Goal: Task Accomplishment & Management: Use online tool/utility

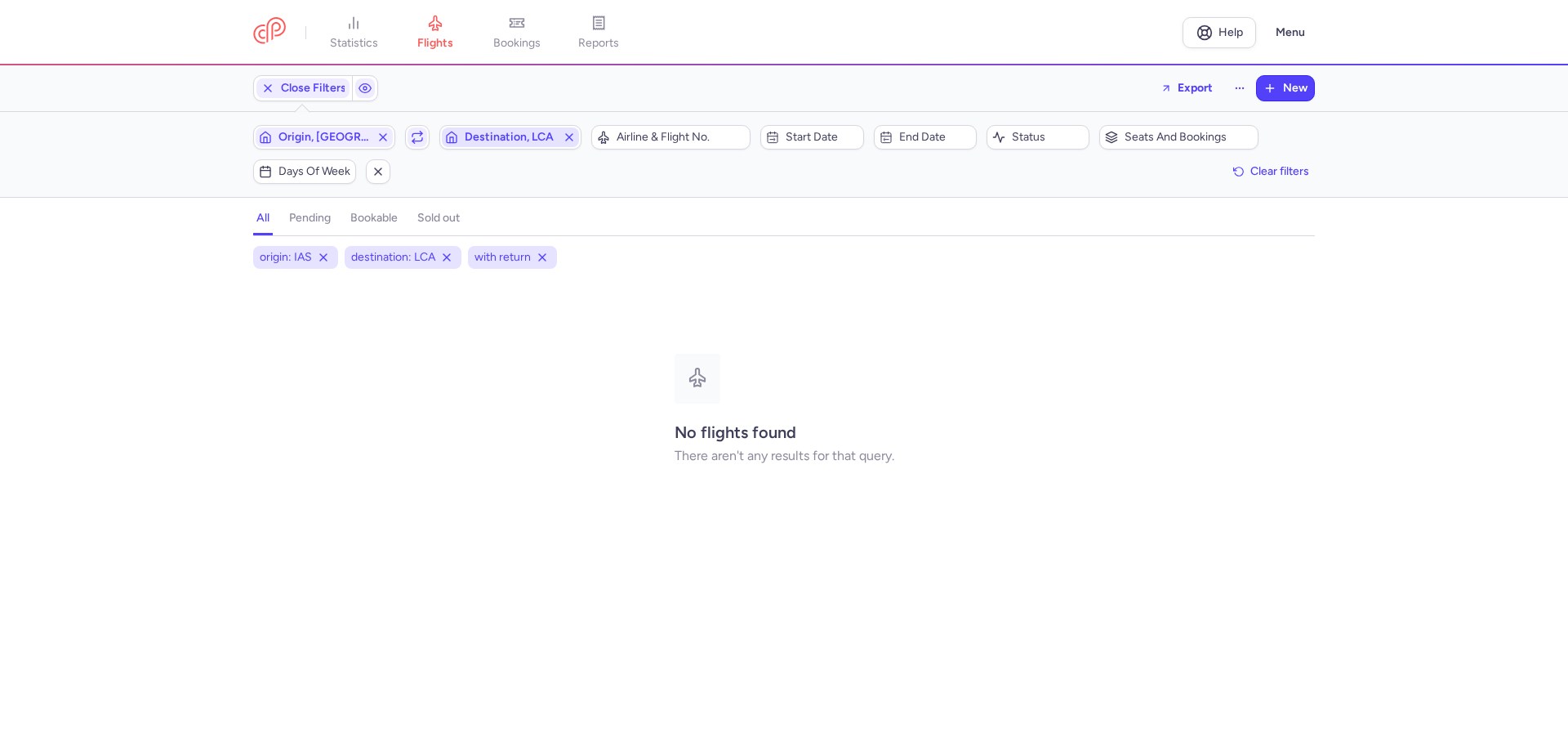
click at [572, 141] on icon "button" at bounding box center [569, 137] width 13 height 13
click at [393, 140] on icon "button" at bounding box center [400, 137] width 13 height 13
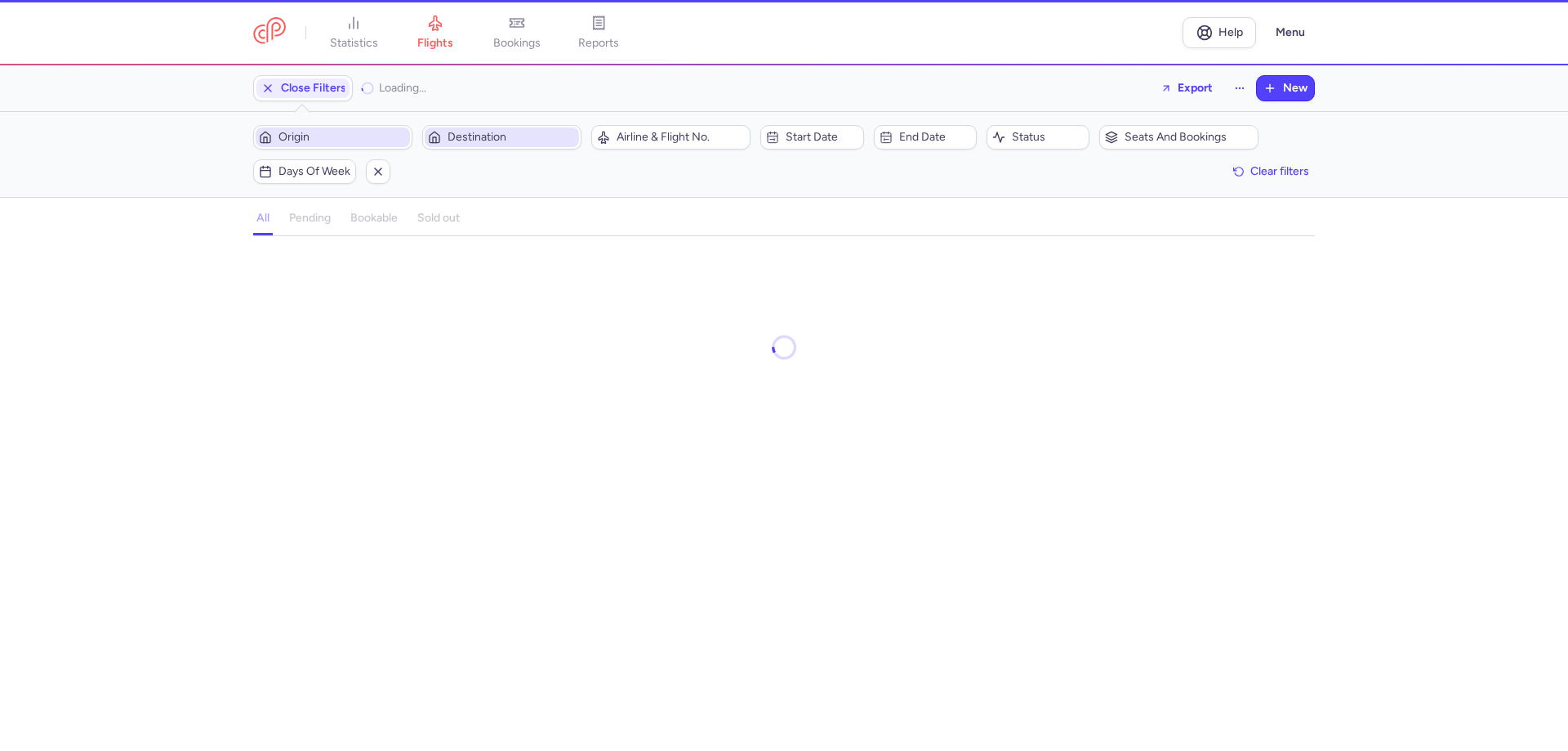
click at [388, 141] on span "Origin" at bounding box center [342, 137] width 128 height 13
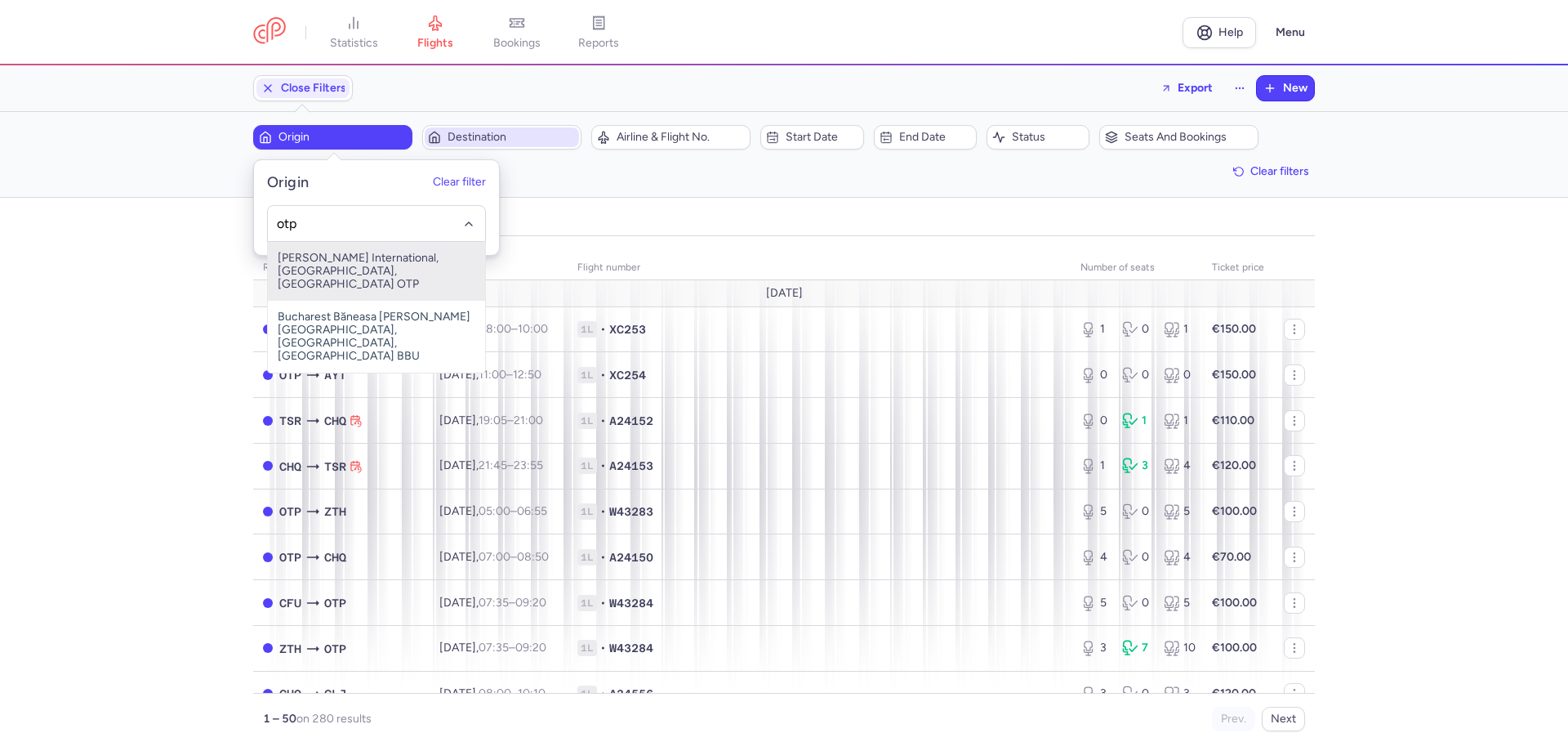
click at [419, 256] on span "[PERSON_NAME] International, [GEOGRAPHIC_DATA], [GEOGRAPHIC_DATA] OTP" at bounding box center [376, 272] width 218 height 59
type input "otp"
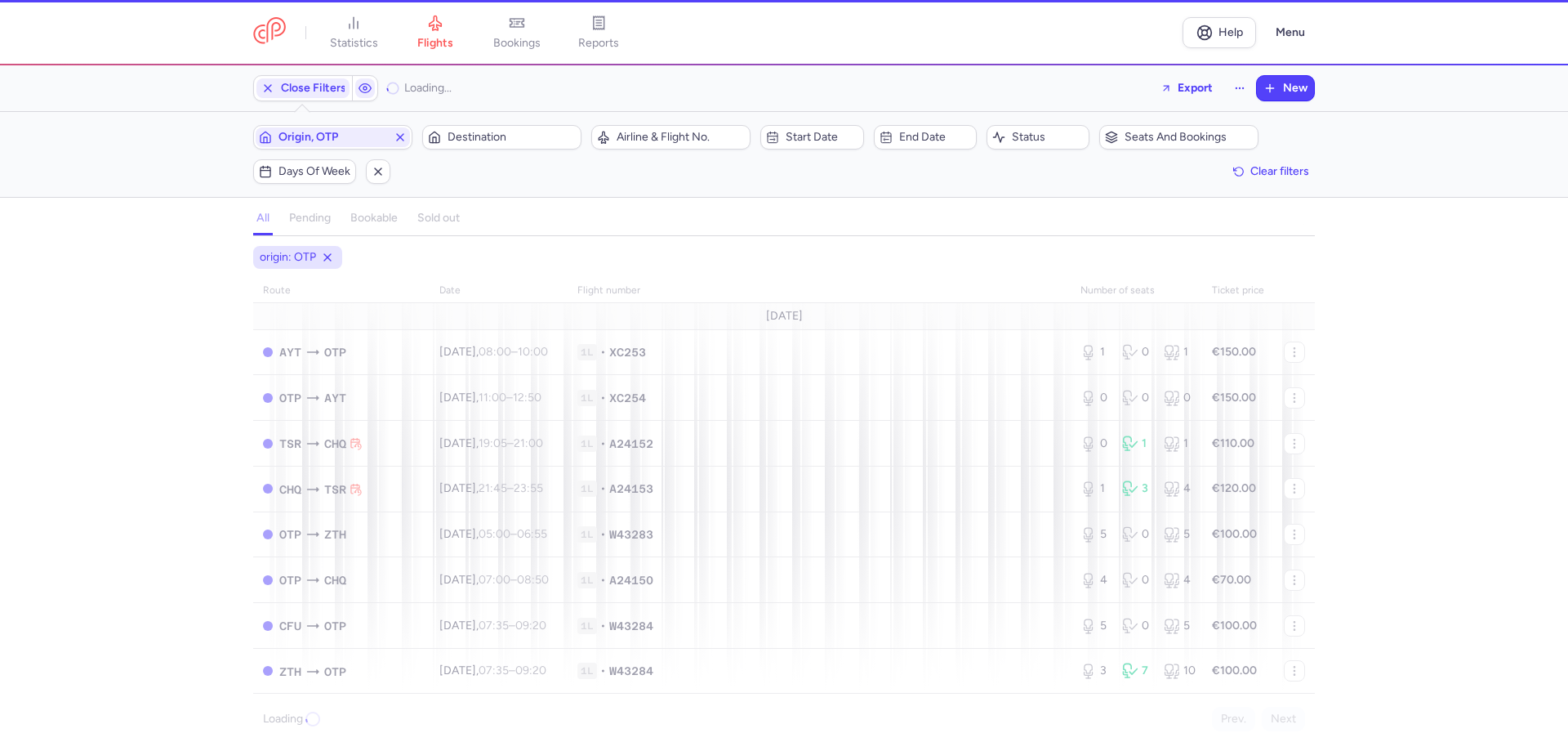
click at [492, 144] on span "Destination" at bounding box center [511, 137] width 128 height 13
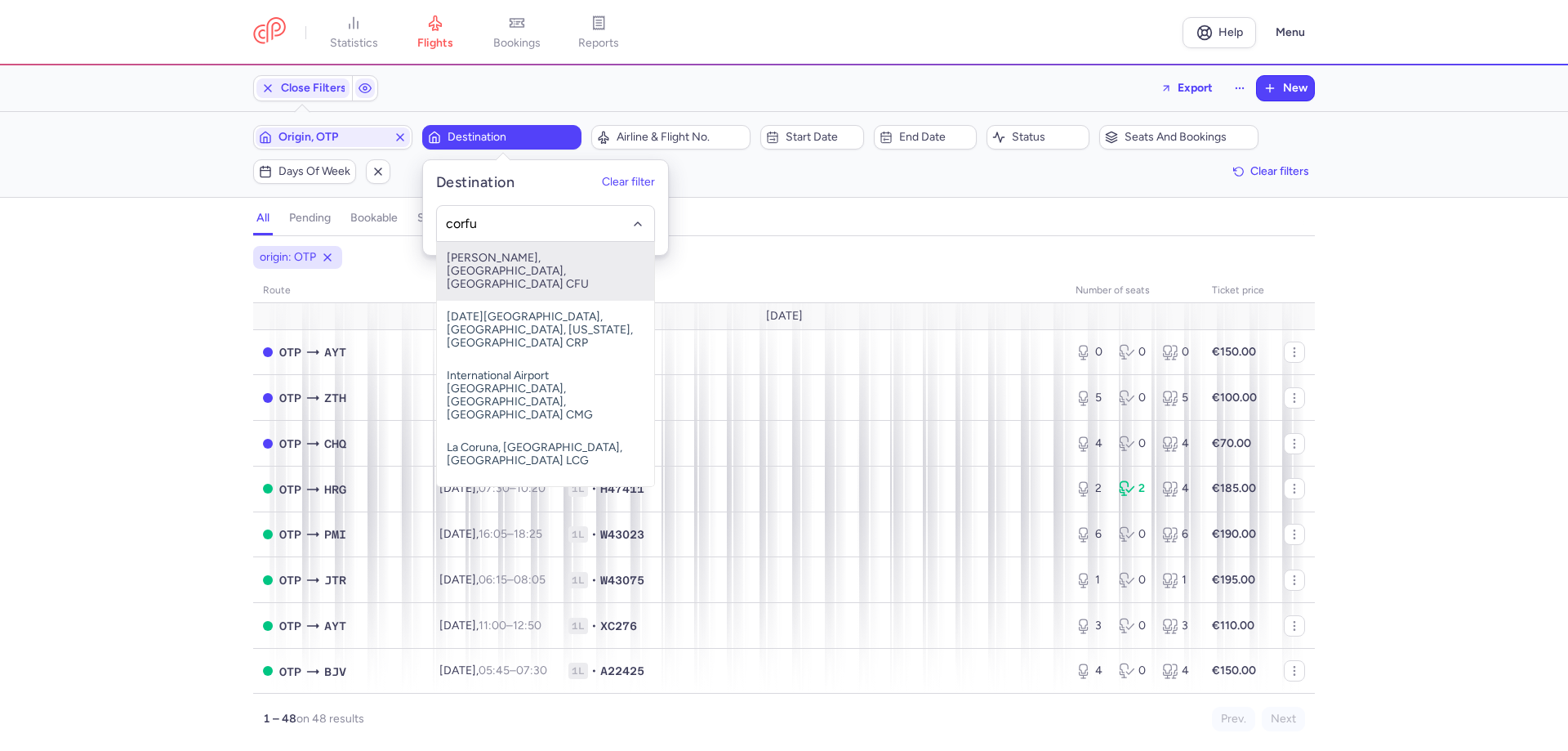
click at [544, 260] on span "[PERSON_NAME], [GEOGRAPHIC_DATA], [GEOGRAPHIC_DATA] CFU" at bounding box center [546, 272] width 218 height 59
type input "corfu"
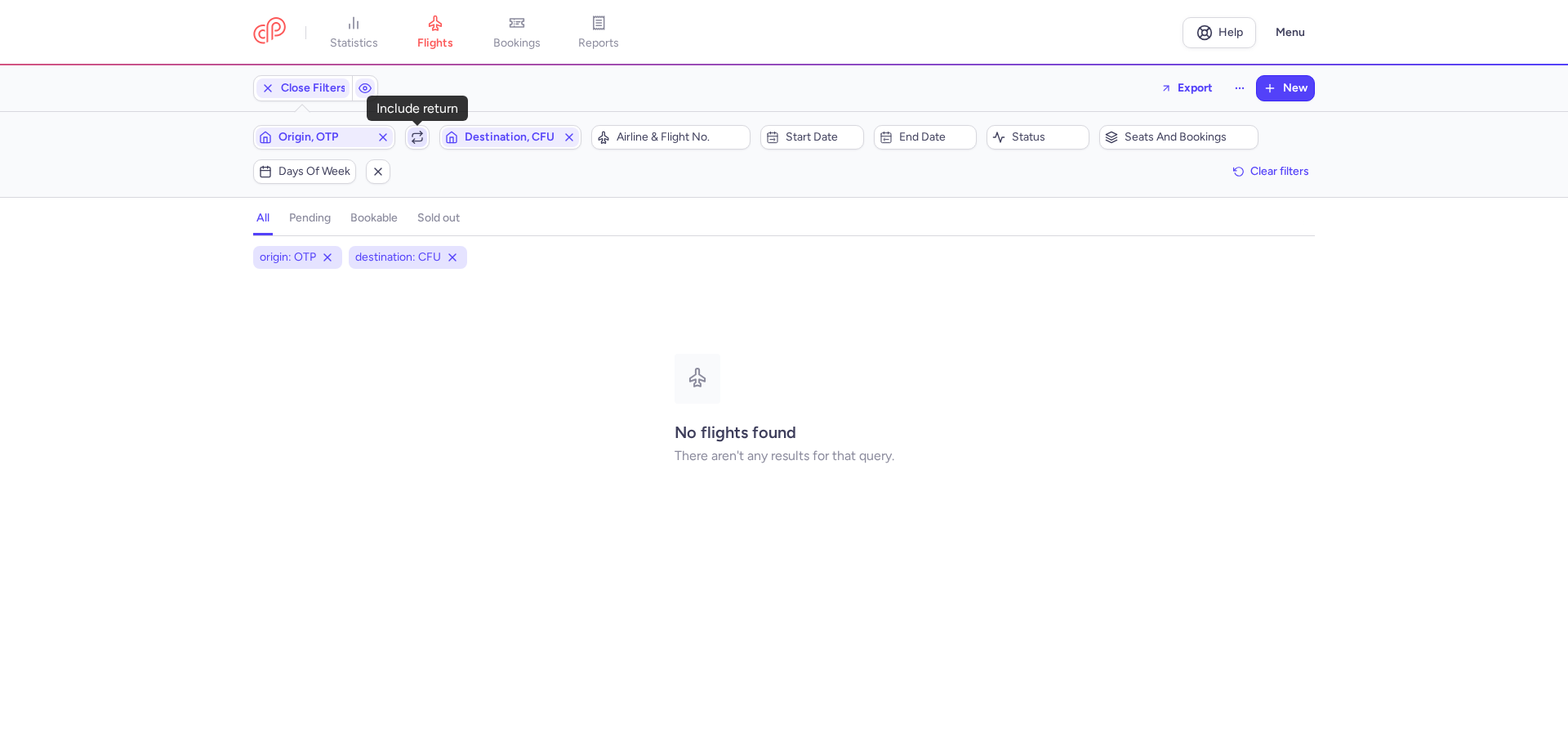
click at [416, 138] on icon "button" at bounding box center [417, 137] width 13 height 13
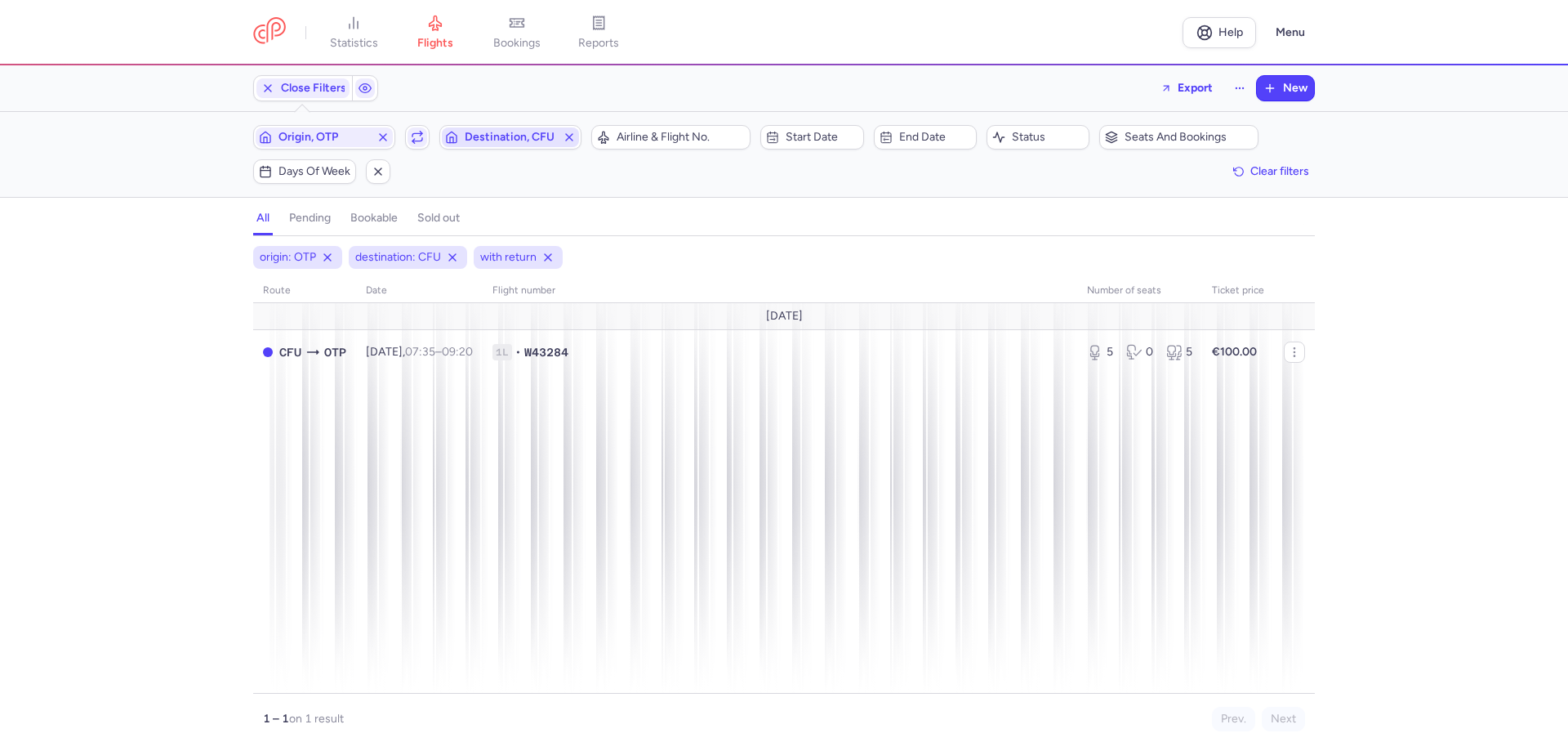
click at [573, 142] on icon "button" at bounding box center [569, 137] width 13 height 13
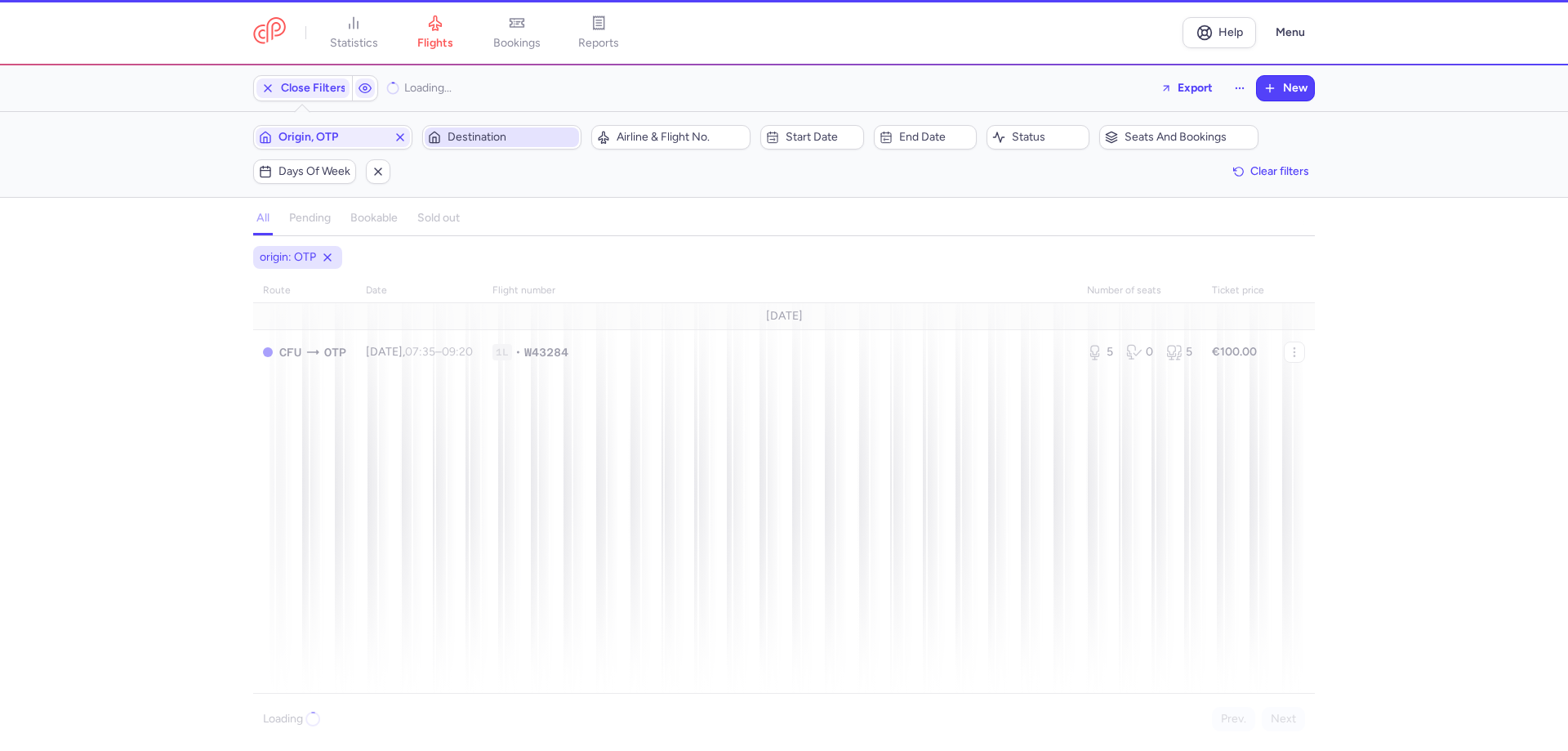
click at [550, 140] on span "Destination" at bounding box center [511, 137] width 128 height 13
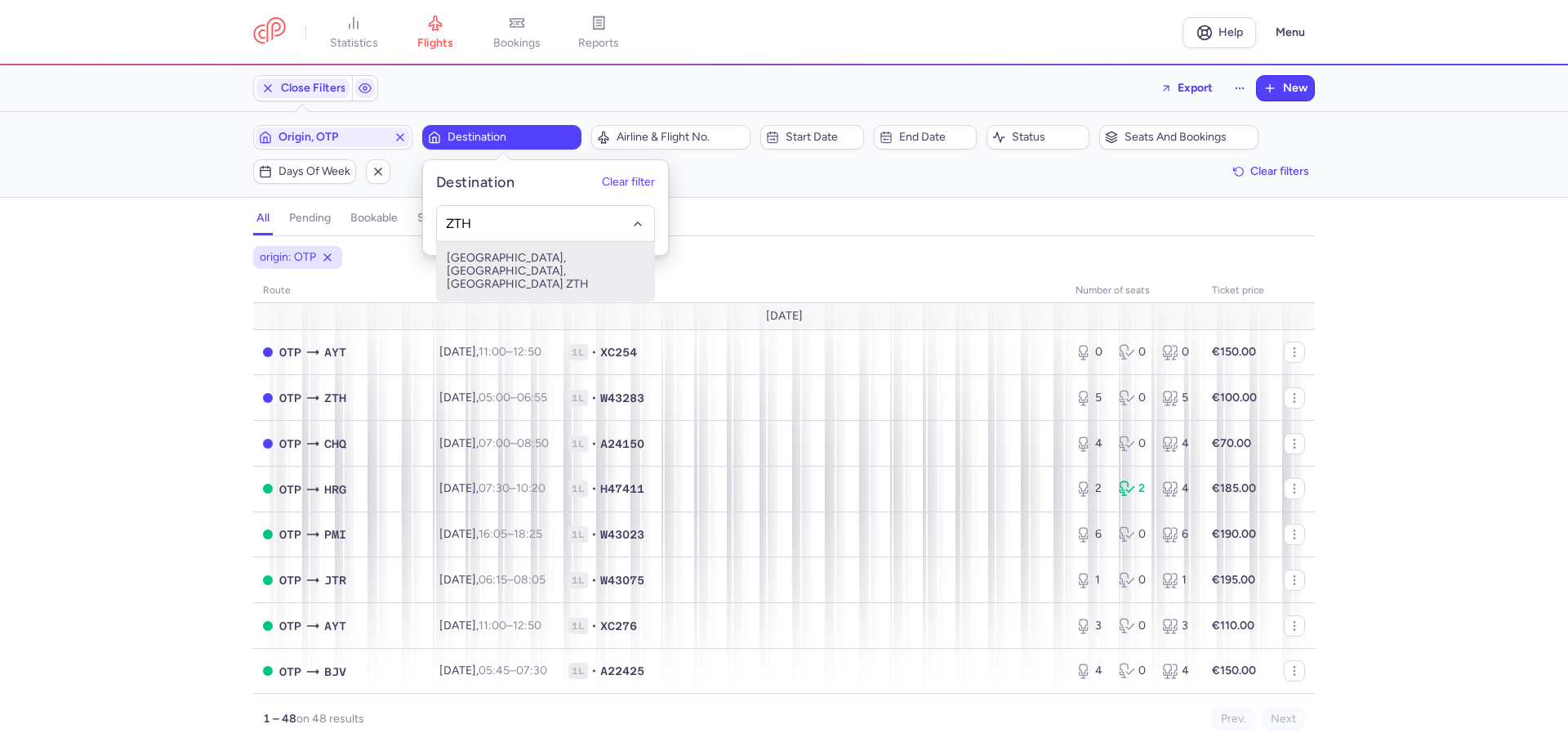
click at [506, 263] on span "[GEOGRAPHIC_DATA], [GEOGRAPHIC_DATA], [GEOGRAPHIC_DATA] ZTH" at bounding box center [546, 272] width 218 height 59
type input "ZTH"
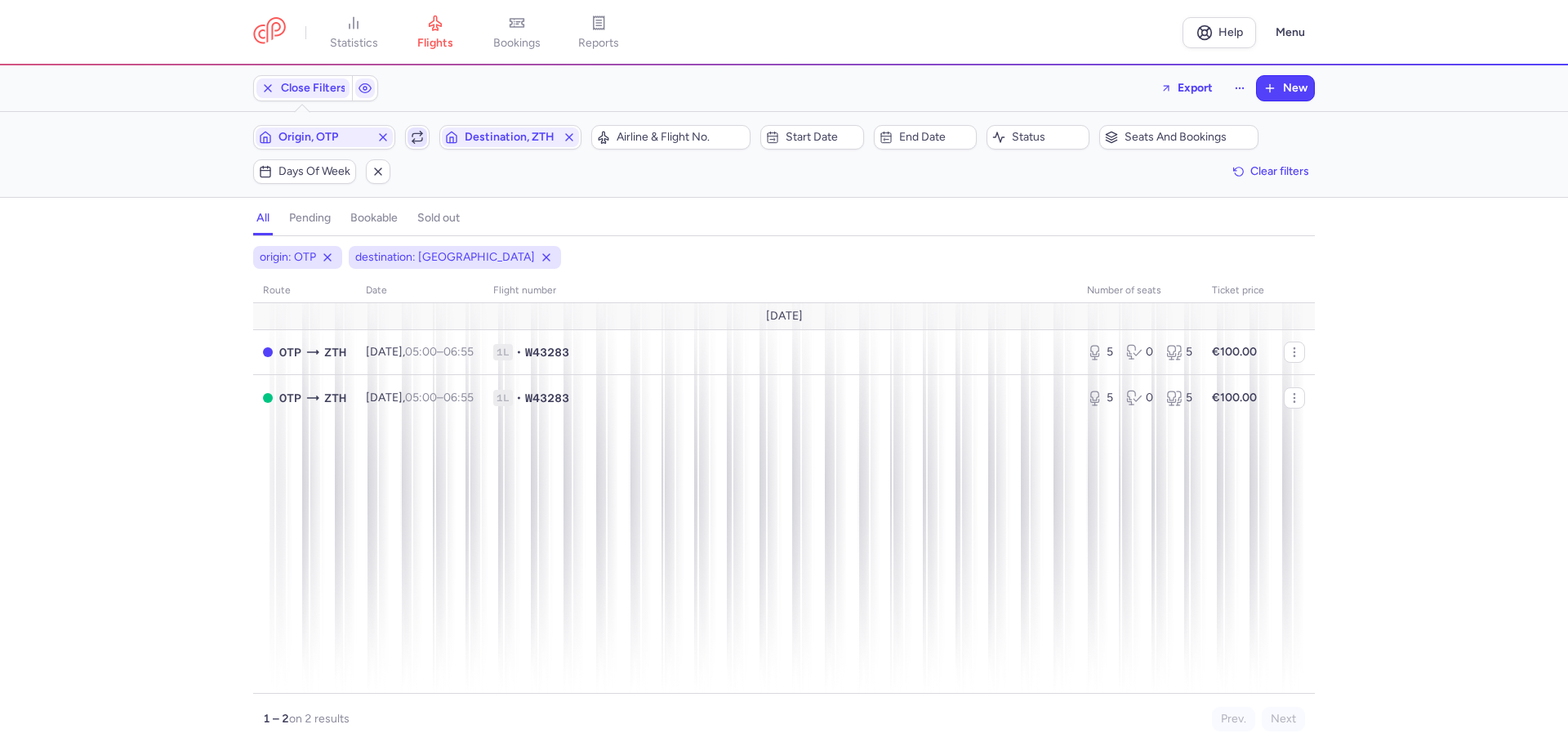
click at [416, 129] on span "button" at bounding box center [417, 137] width 20 height 20
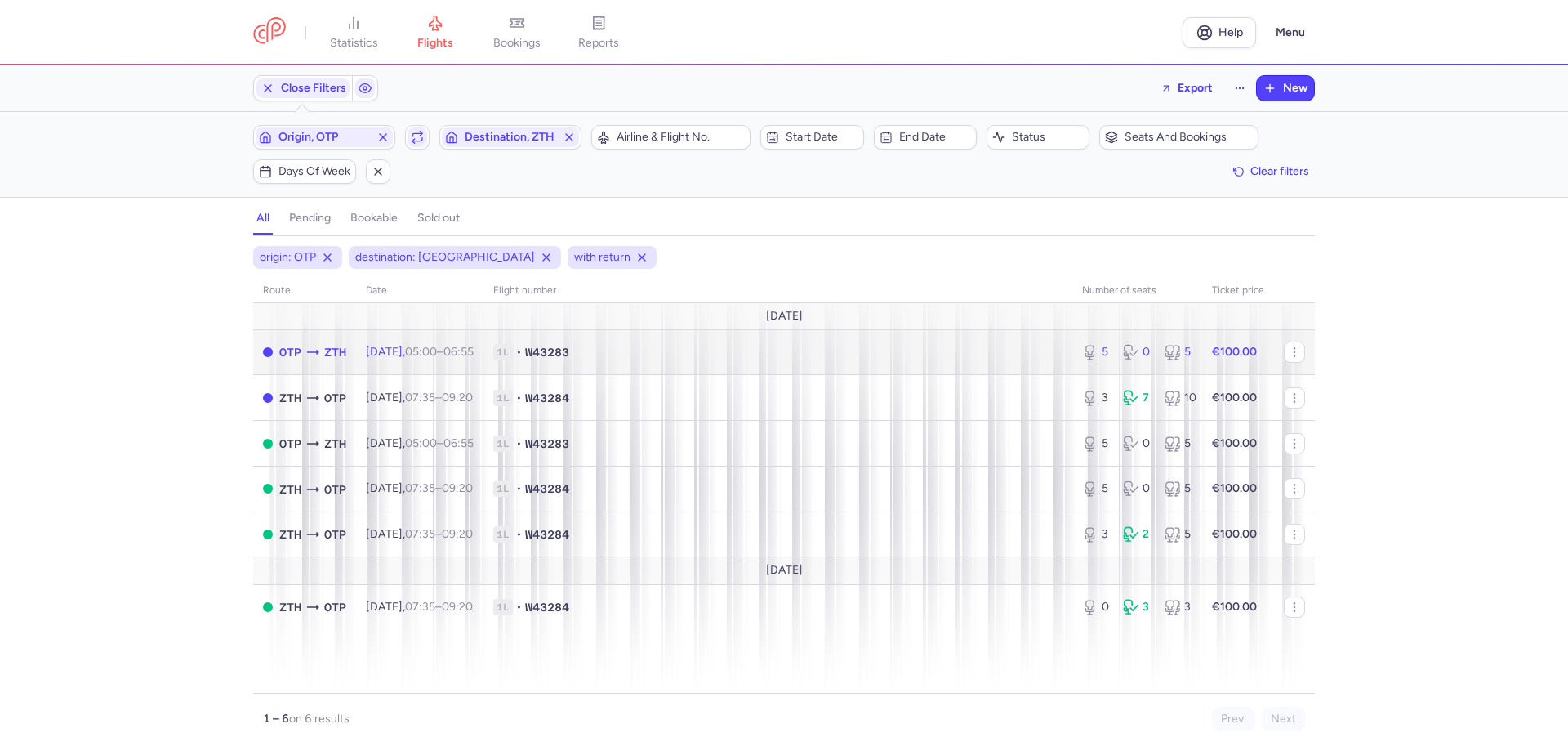
click at [686, 341] on td "1L • W43283" at bounding box center [778, 352] width 589 height 46
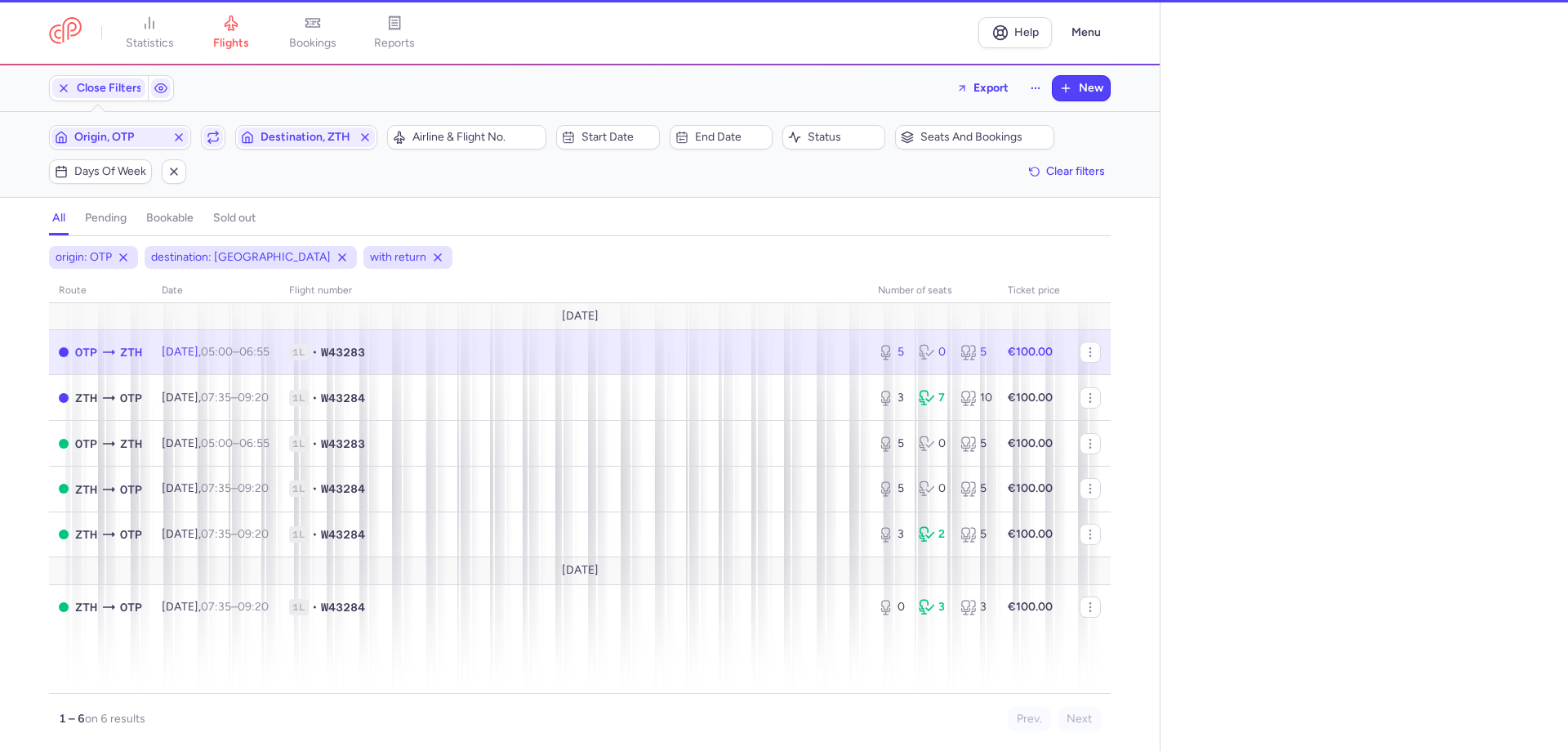
select select "days"
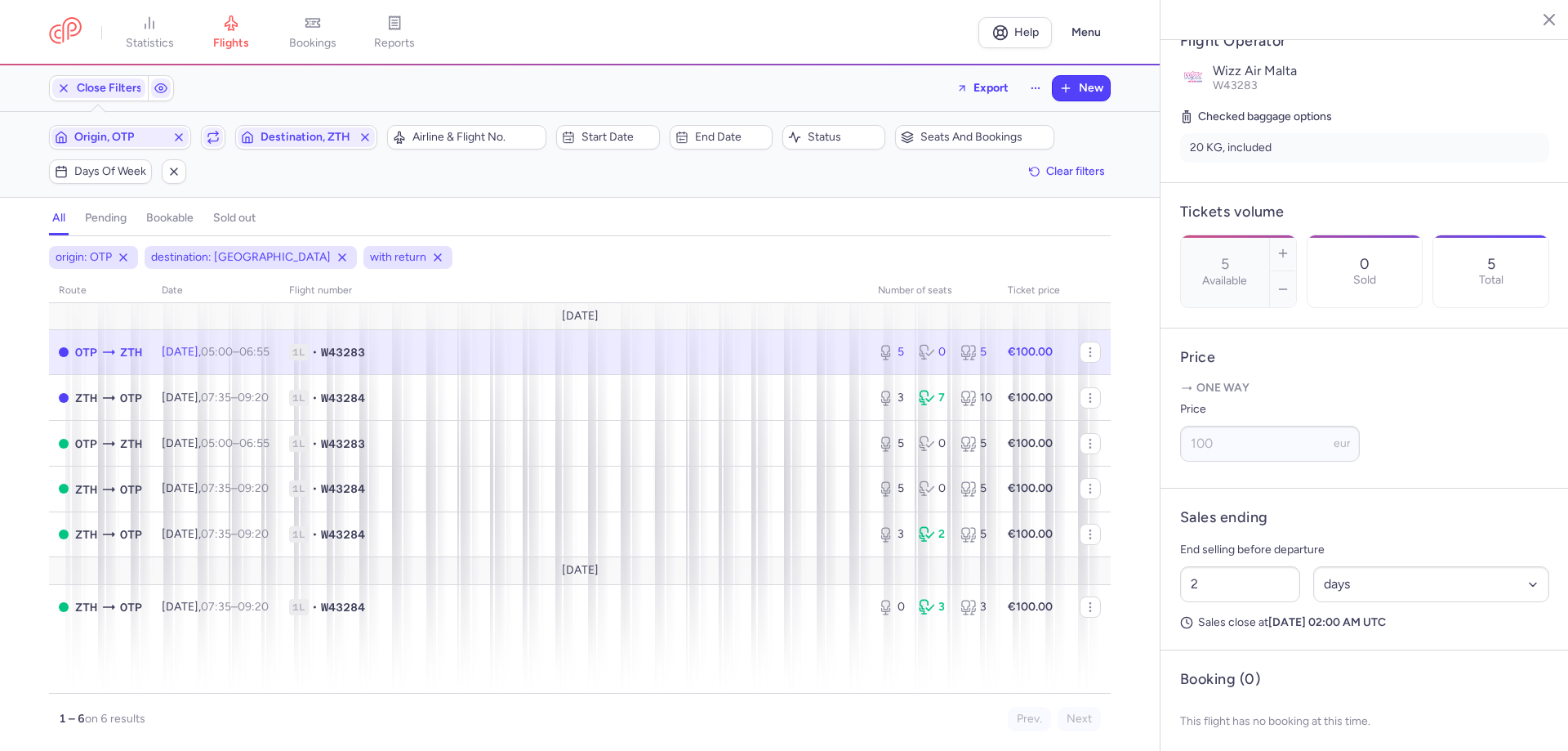
scroll to position [388, 0]
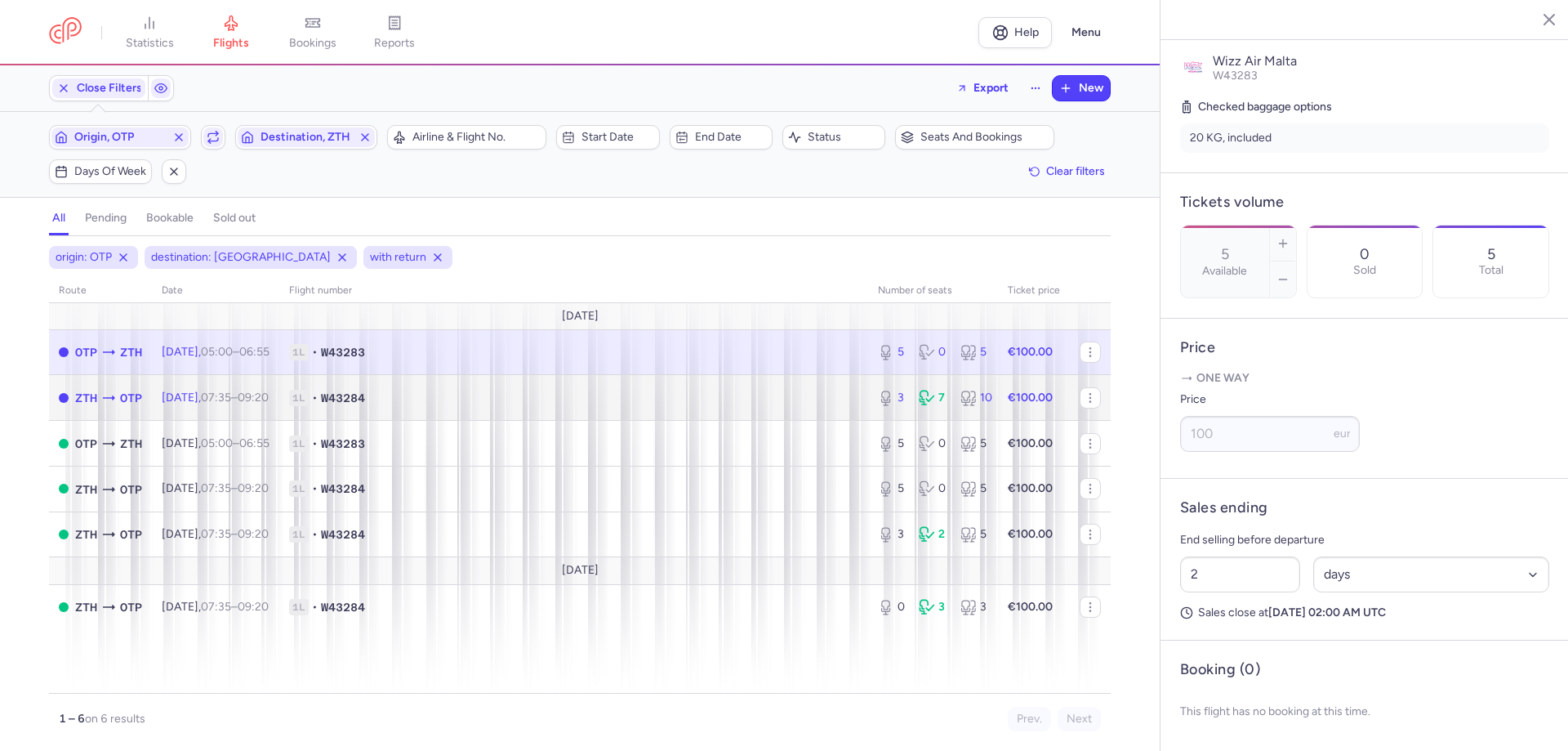
click at [746, 397] on span "1L • W43284" at bounding box center [573, 398] width 569 height 16
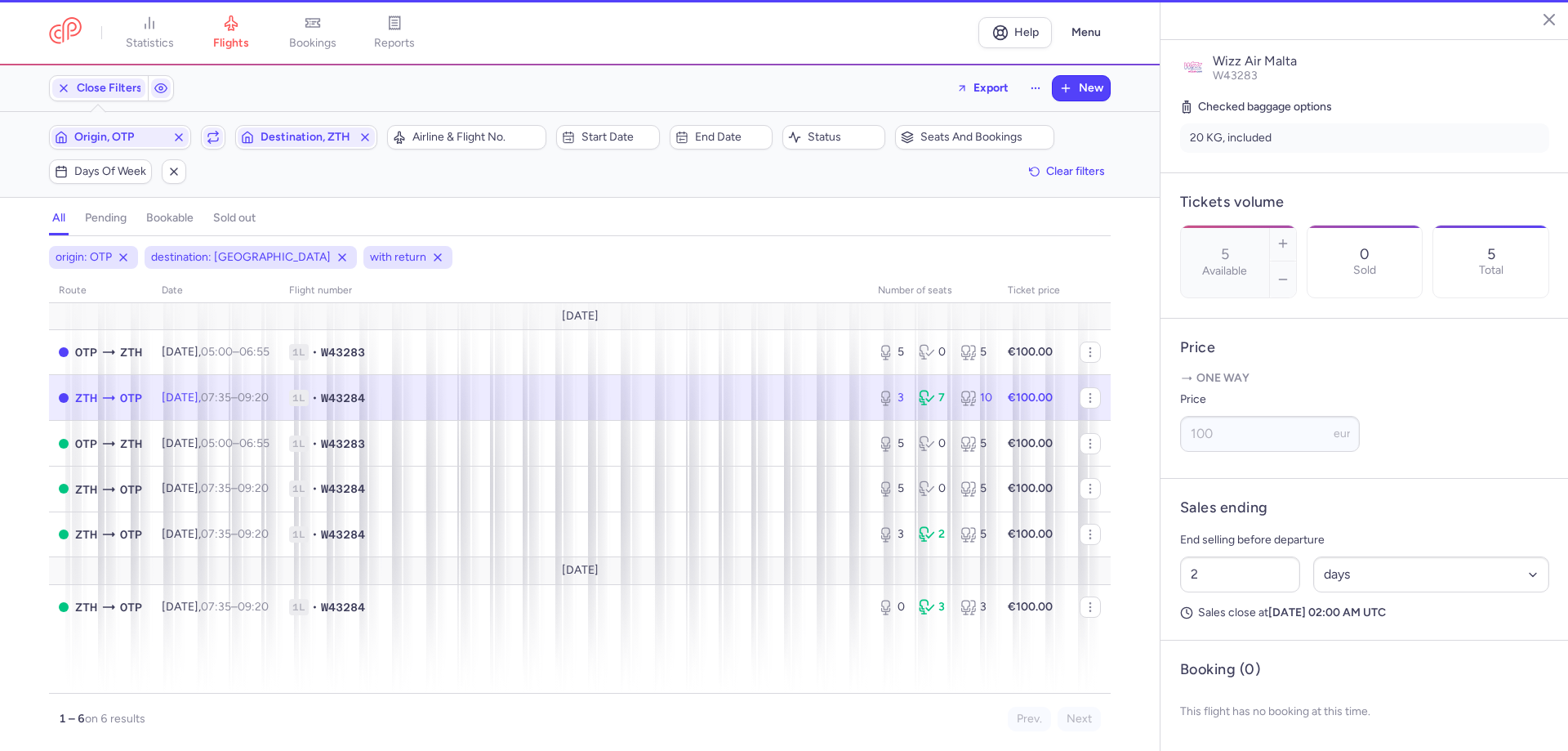
type input "3"
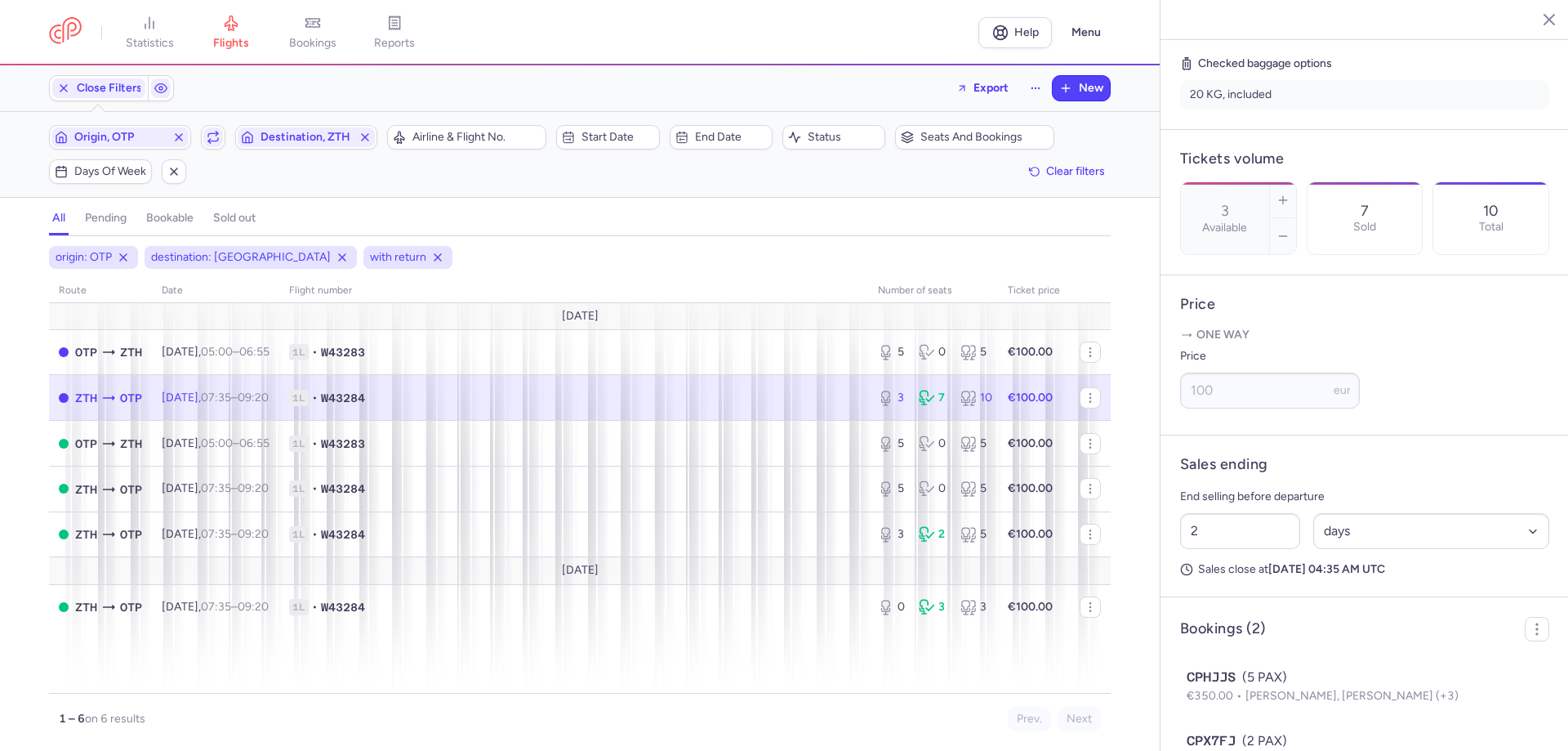
scroll to position [482, 0]
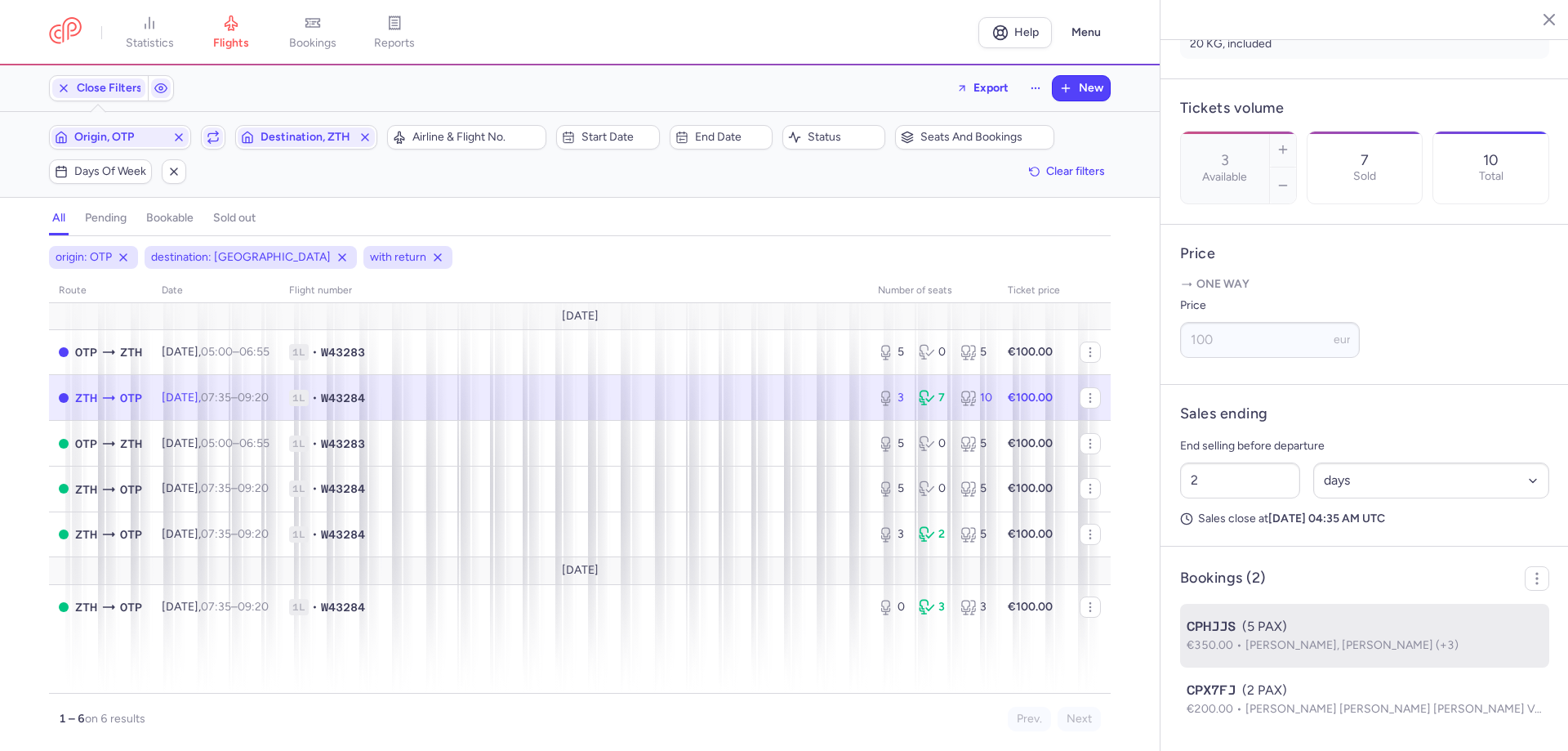
click at [1362, 647] on span "[PERSON_NAME], [PERSON_NAME] (+3)" at bounding box center [1352, 645] width 213 height 14
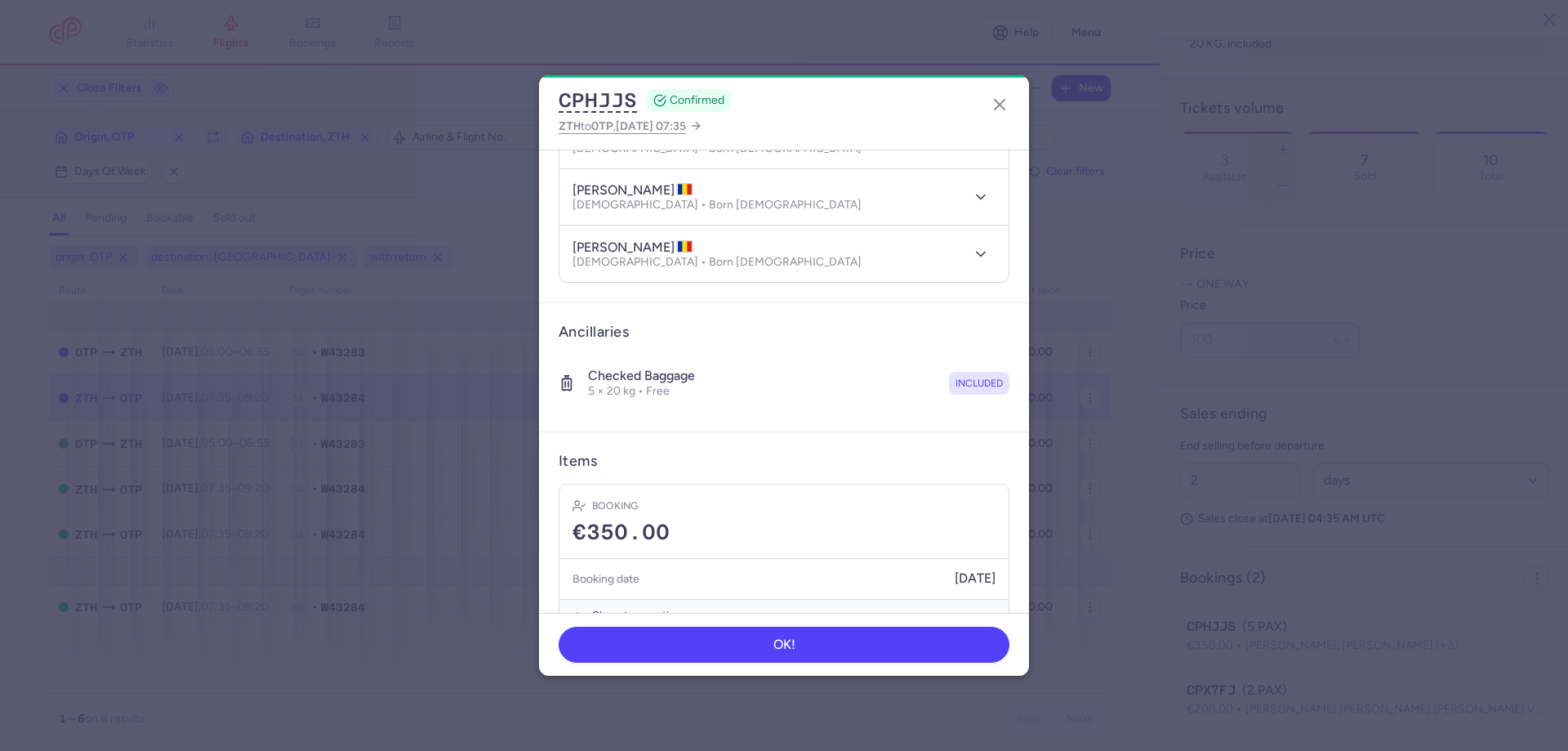
scroll to position [372, 0]
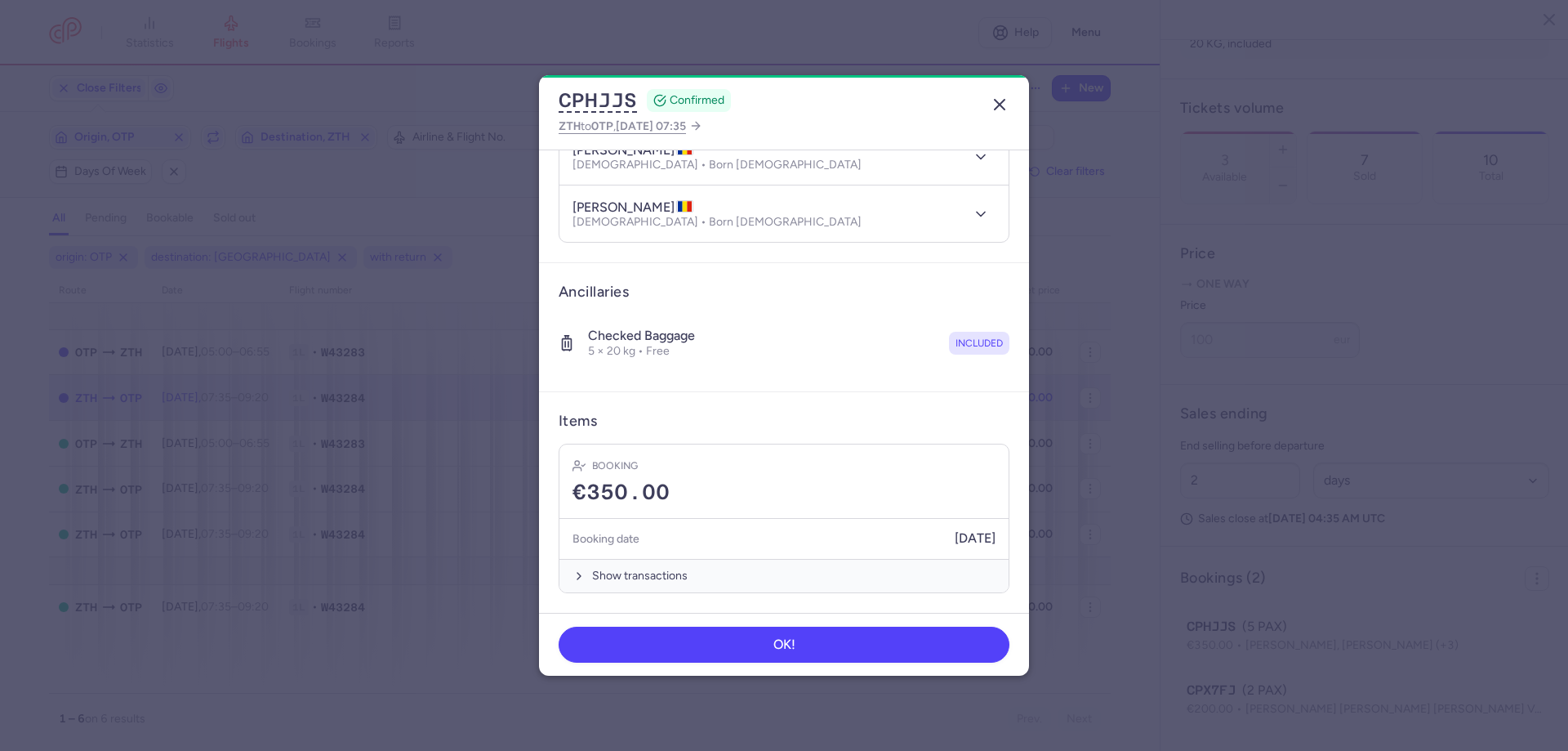
click at [1000, 99] on icon "button" at bounding box center [1000, 105] width 20 height 20
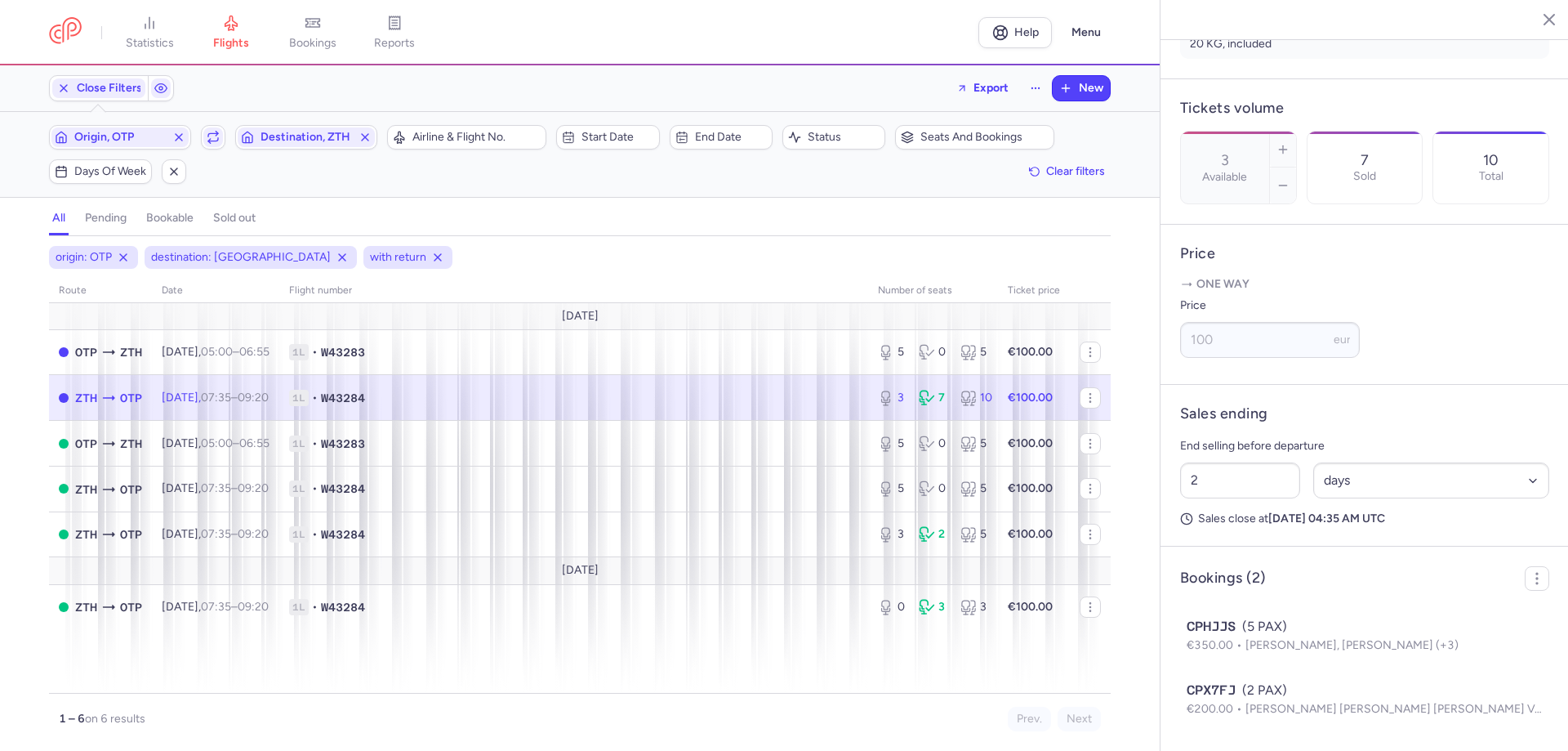
scroll to position [482, 0]
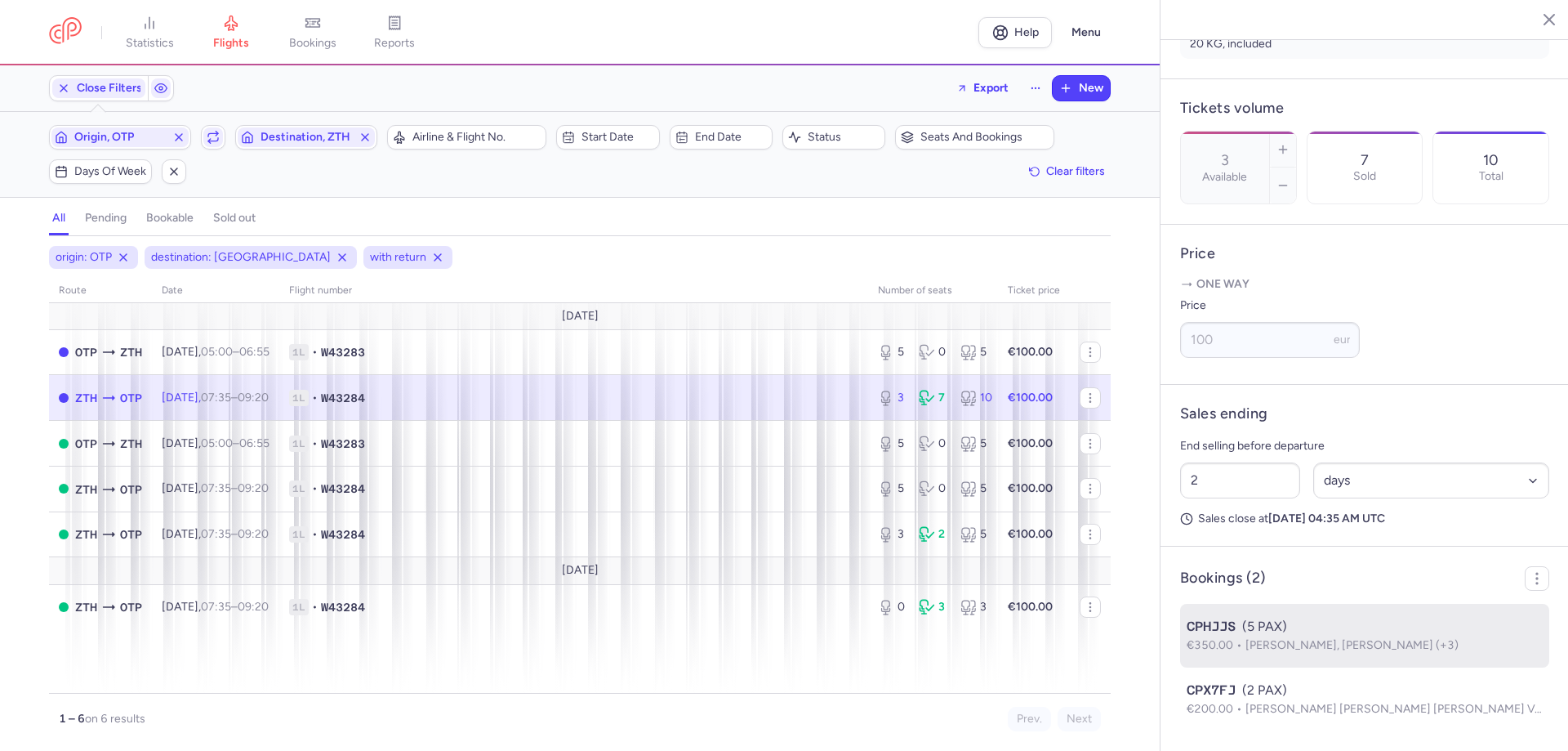
click at [1365, 638] on span "[PERSON_NAME], [PERSON_NAME] (+3)" at bounding box center [1352, 645] width 213 height 14
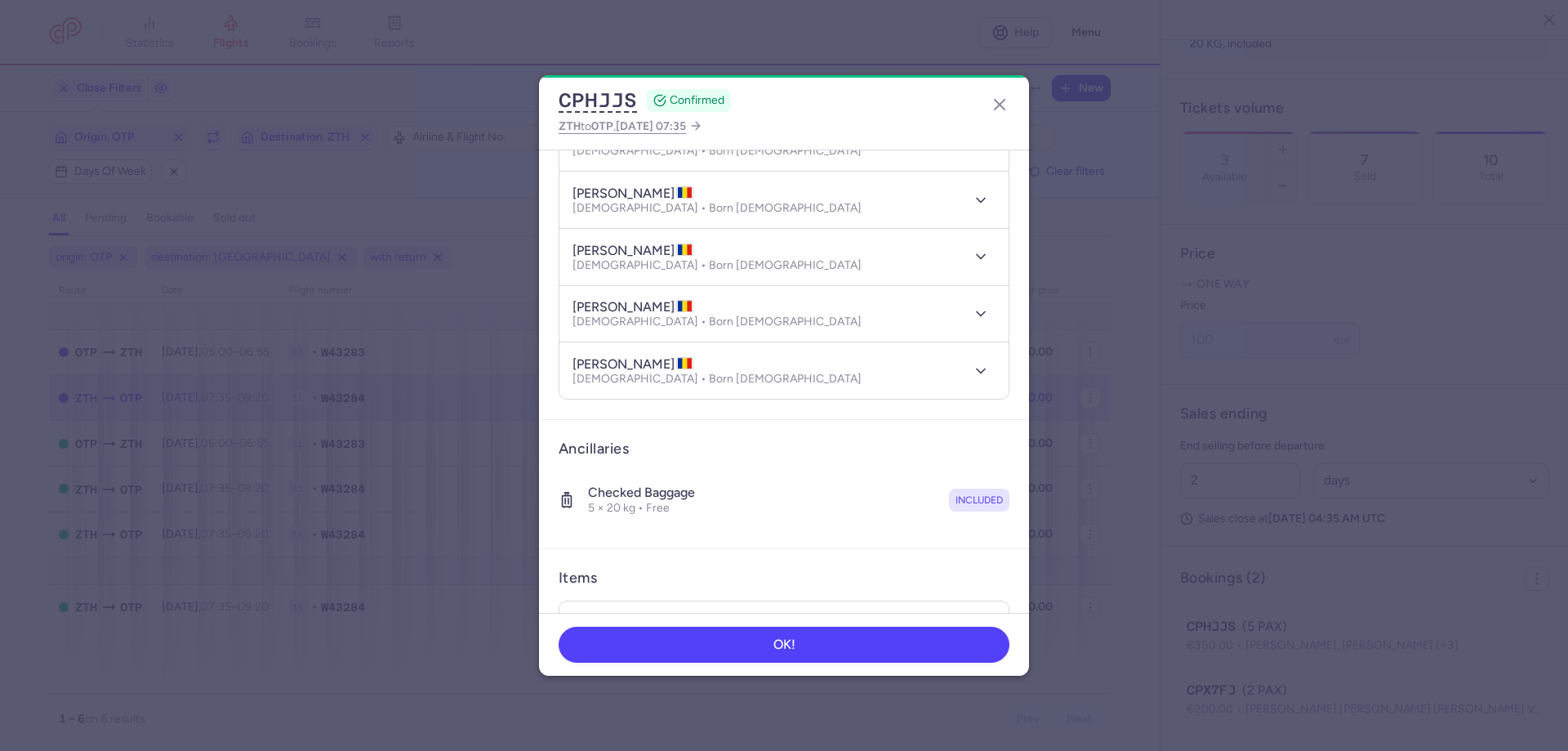
scroll to position [372, 0]
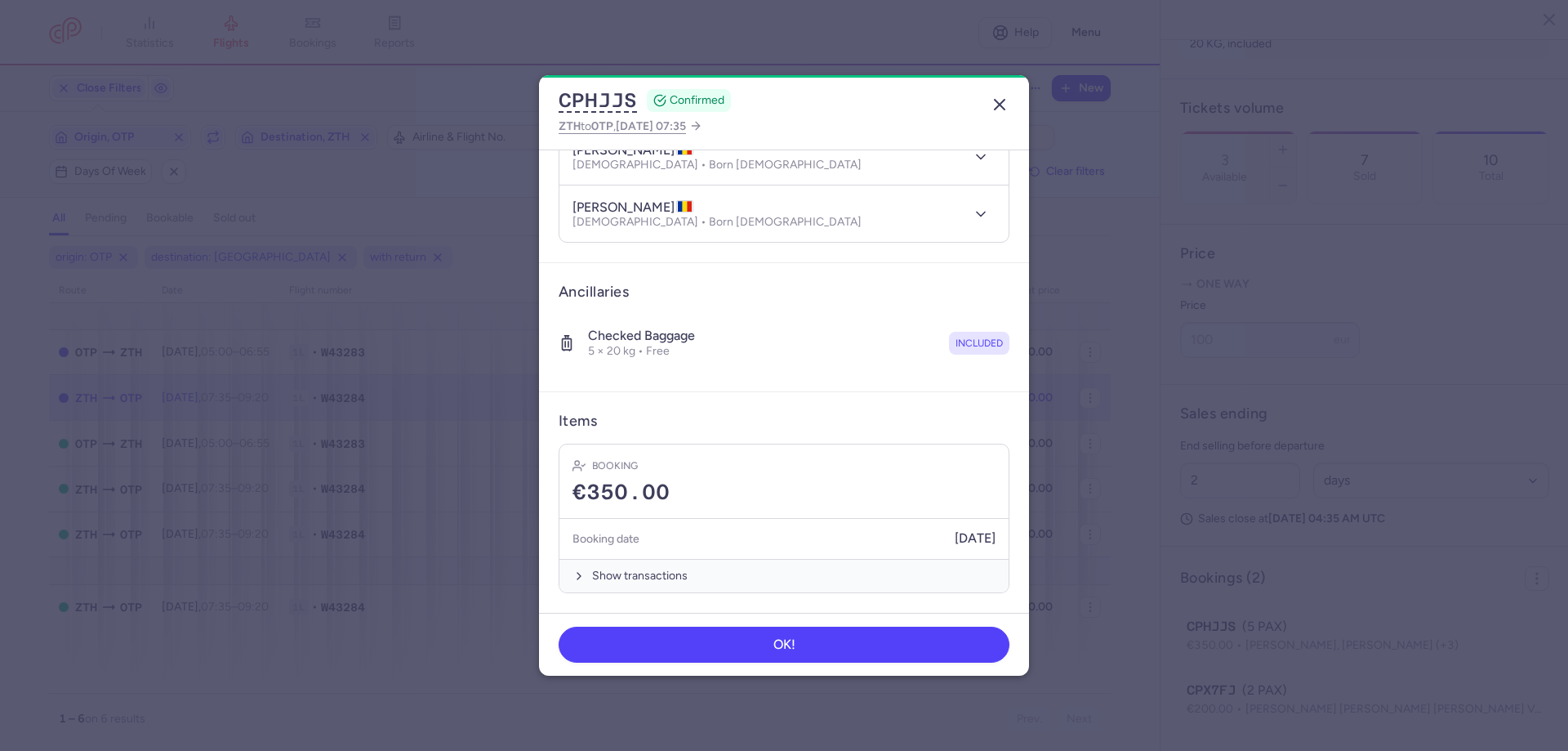
click at [1003, 96] on icon "button" at bounding box center [1000, 105] width 20 height 20
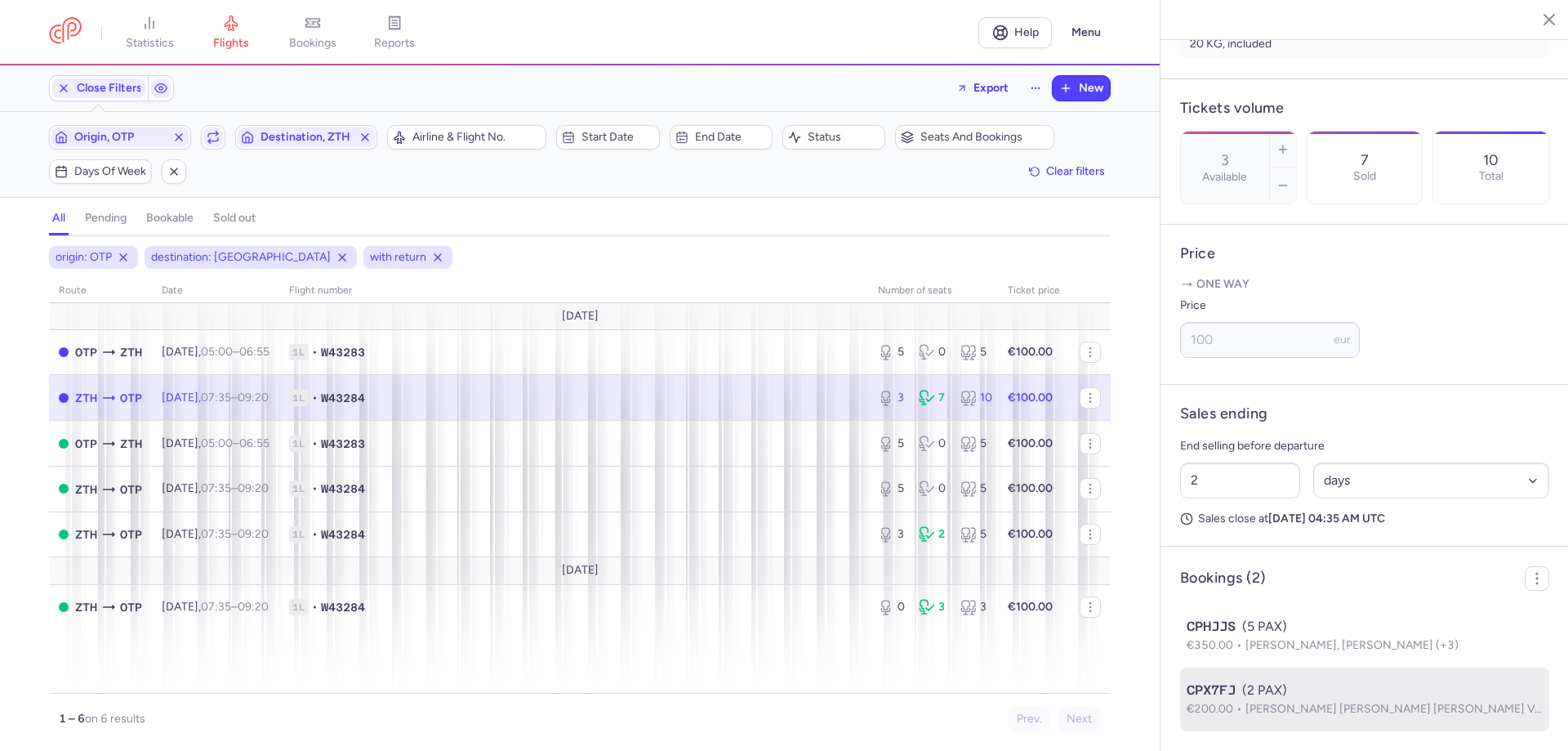
click at [1291, 715] on span "[PERSON_NAME] [PERSON_NAME] [PERSON_NAME] VALE [PERSON_NAME]" at bounding box center [1447, 708] width 402 height 14
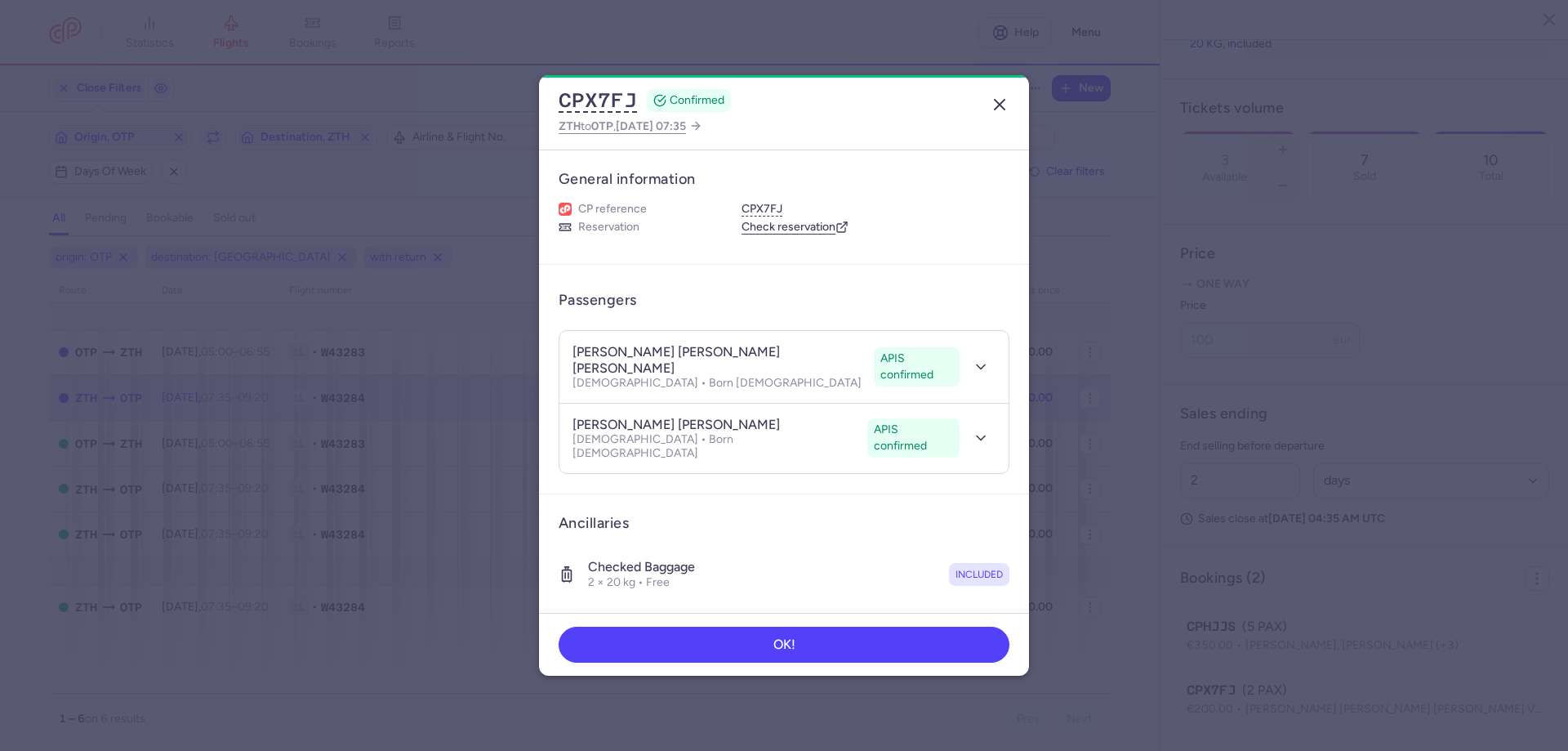
click at [1000, 98] on icon "button" at bounding box center [1000, 105] width 20 height 20
